Goal: Navigation & Orientation: Find specific page/section

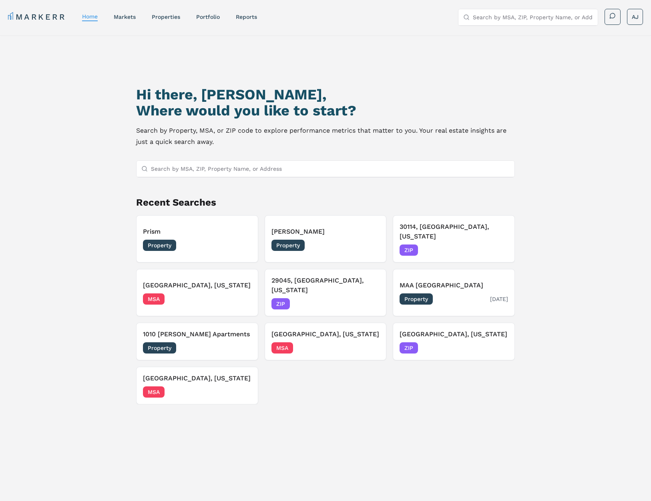
click at [469, 280] on h3 "MAA [GEOGRAPHIC_DATA]" at bounding box center [454, 285] width 109 height 10
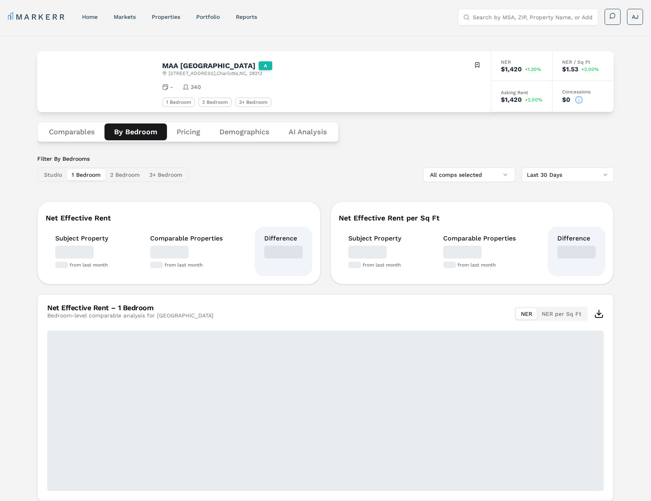
click at [136, 139] on button "By Bedroom" at bounding box center [136, 131] width 62 height 17
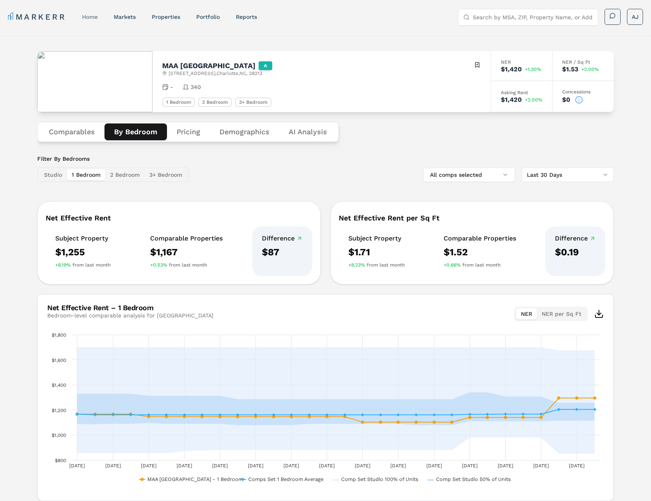
click at [85, 16] on link "home" at bounding box center [90, 17] width 16 height 6
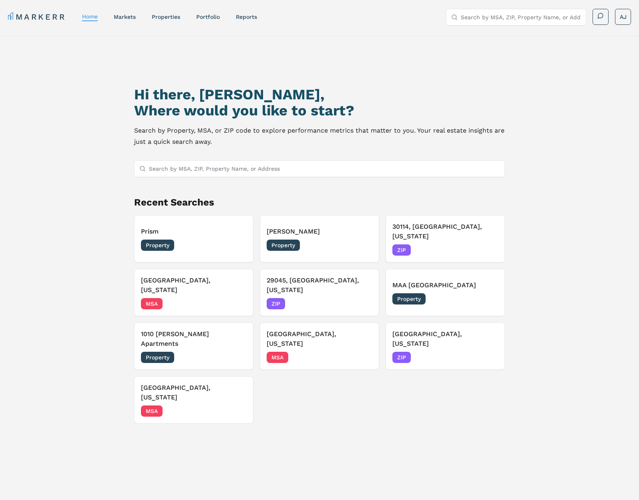
click at [40, 20] on link "MARKERR" at bounding box center [37, 16] width 58 height 11
